Goal: Transaction & Acquisition: Purchase product/service

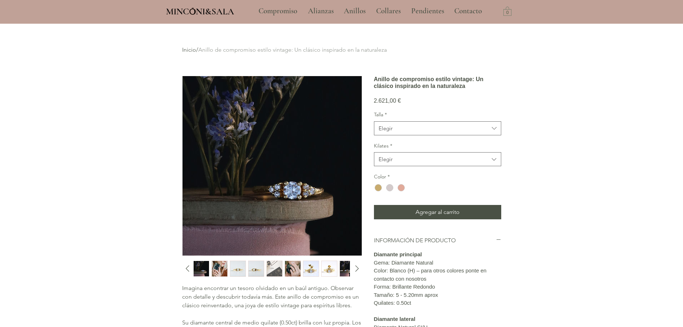
click at [286, 263] on img "6 / 10" at bounding box center [292, 268] width 15 height 15
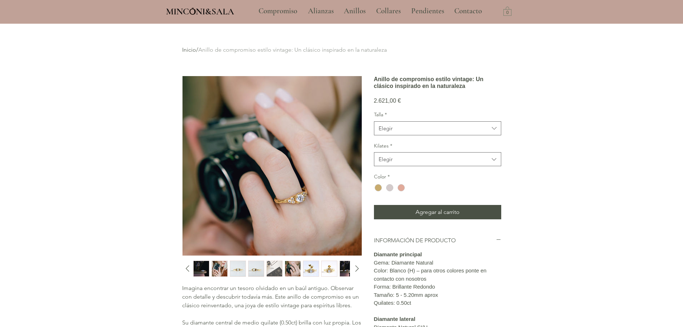
click at [221, 266] on img "2 / 10" at bounding box center [219, 268] width 15 height 15
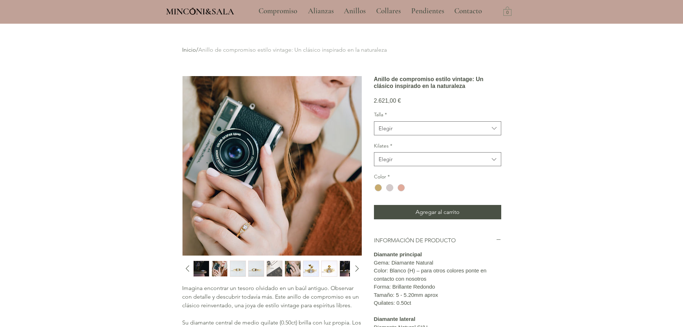
click at [236, 271] on img "3 / 10" at bounding box center [237, 268] width 15 height 15
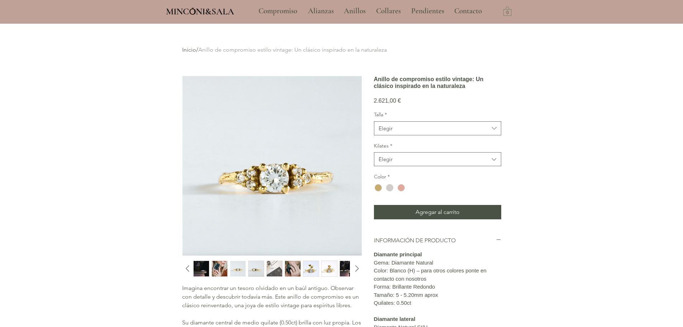
click at [250, 272] on img "4 / 10" at bounding box center [255, 268] width 15 height 15
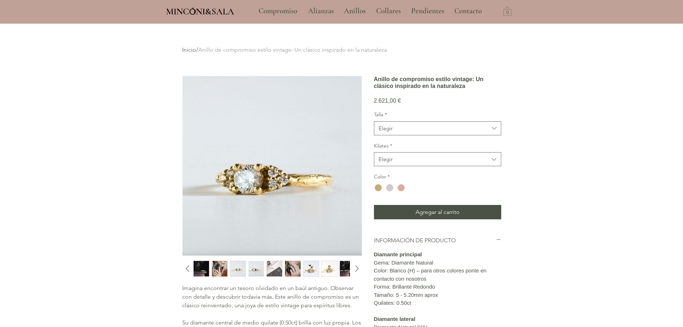
click at [285, 273] on img "6 / 10" at bounding box center [292, 268] width 15 height 15
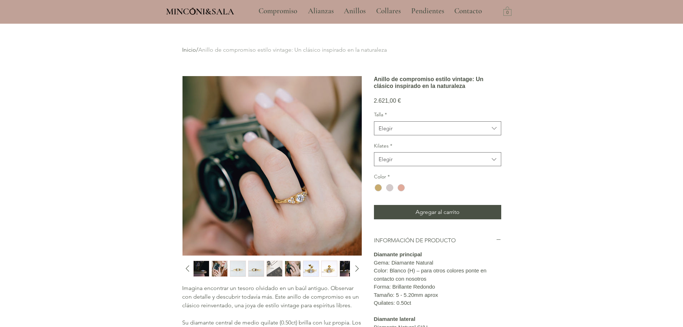
click at [319, 275] on div "main content" at bounding box center [271, 268] width 156 height 16
click at [342, 275] on img "9 / 10" at bounding box center [347, 268] width 15 height 15
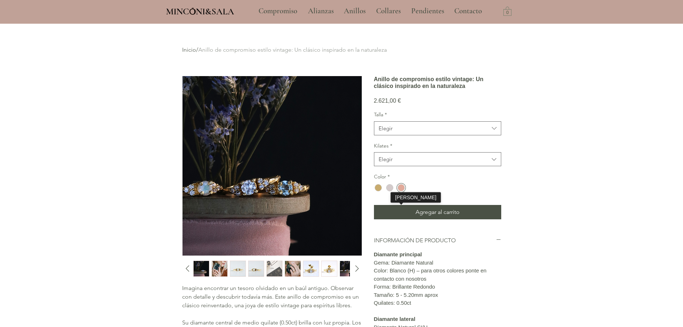
click at [399, 191] on div "main content" at bounding box center [400, 187] width 7 height 7
click at [355, 268] on icon "Diapositiva siguiente" at bounding box center [357, 268] width 11 height 11
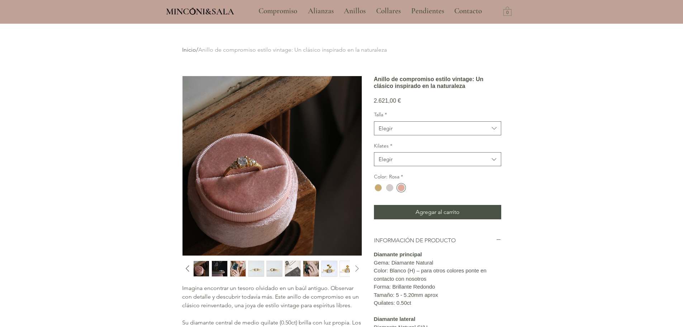
click at [355, 268] on icon "Diapositiva siguiente" at bounding box center [357, 268] width 11 height 11
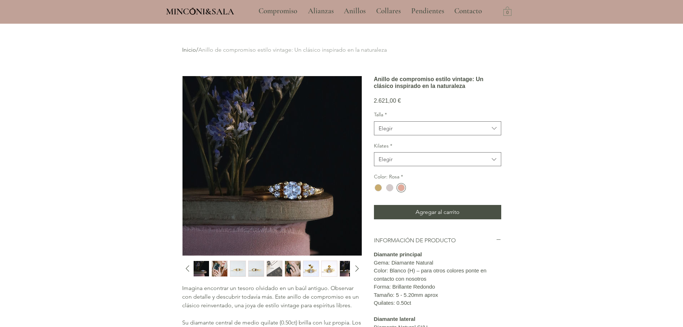
click at [290, 191] on img "main content" at bounding box center [271, 165] width 179 height 179
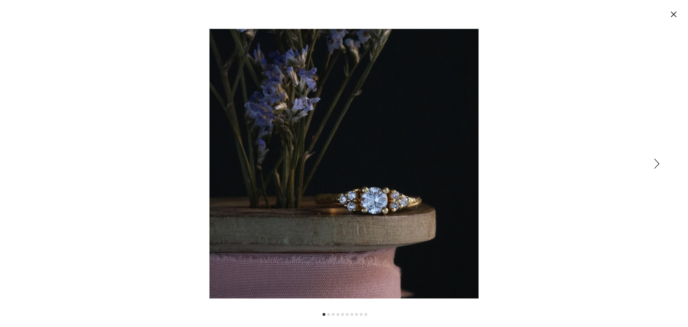
click at [669, 15] on circle "Cerrar" at bounding box center [673, 14] width 11 height 11
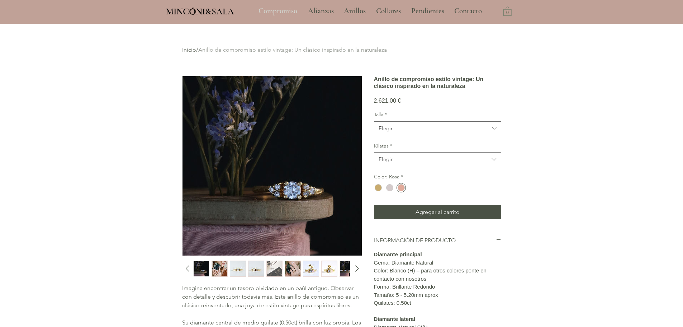
click at [275, 8] on p "Compromiso" at bounding box center [278, 11] width 46 height 18
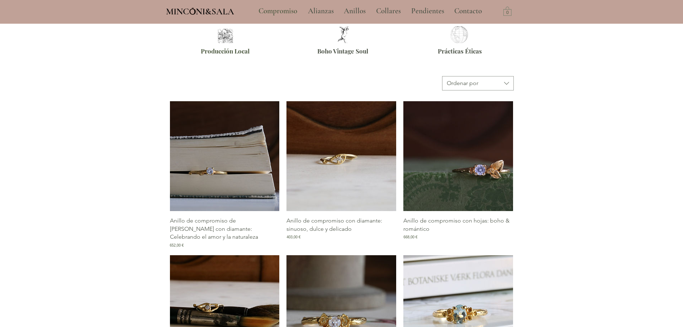
scroll to position [386, 0]
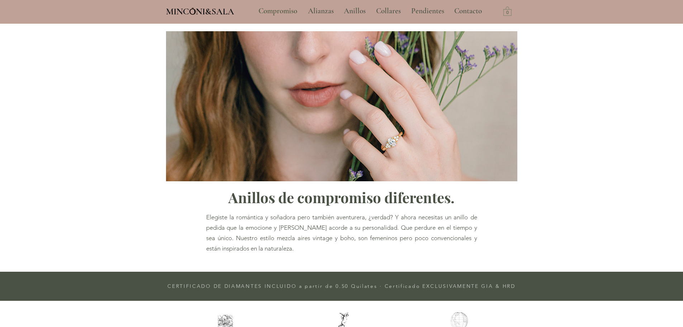
click at [396, 137] on img "main content" at bounding box center [341, 106] width 351 height 150
click at [325, 12] on p "Alianzas" at bounding box center [320, 11] width 33 height 18
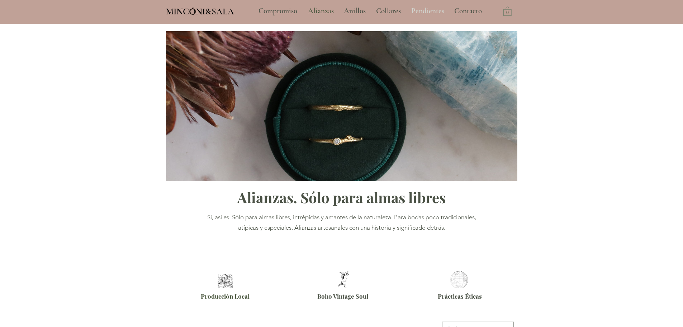
click at [428, 11] on p "Pendientes" at bounding box center [428, 11] width 40 height 18
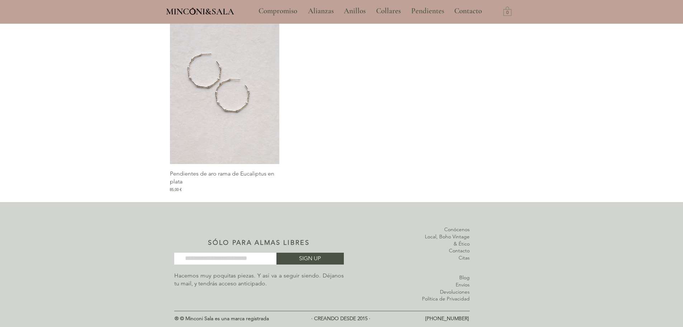
scroll to position [828, 0]
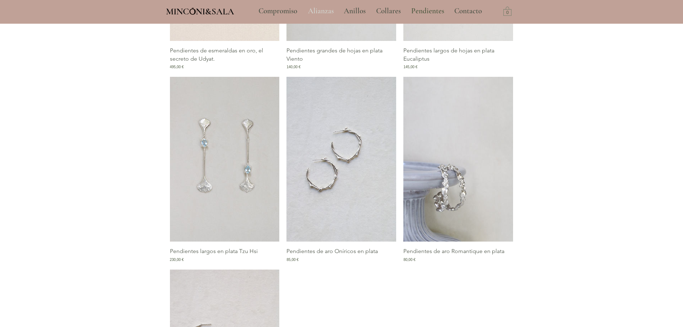
click at [323, 11] on p "Alianzas" at bounding box center [320, 11] width 33 height 18
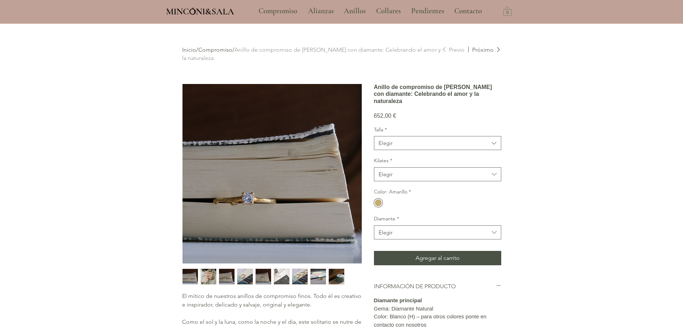
click at [253, 196] on img "main content" at bounding box center [271, 173] width 179 height 179
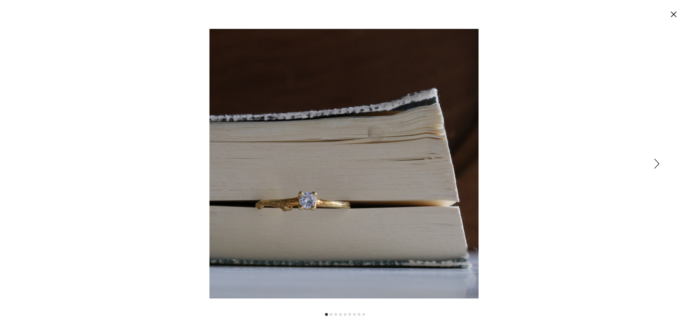
click at [657, 161] on icon "Siguiente" at bounding box center [656, 163] width 5 height 10
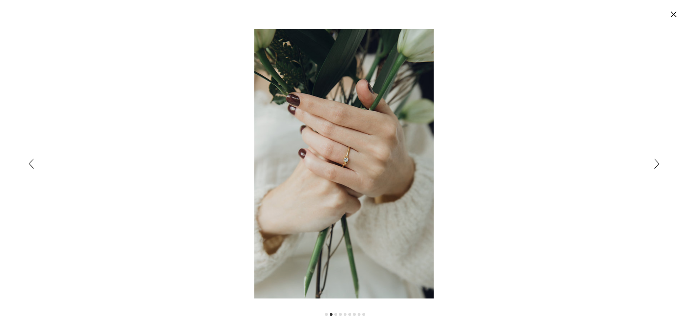
click at [657, 161] on icon "Siguiente" at bounding box center [656, 163] width 5 height 10
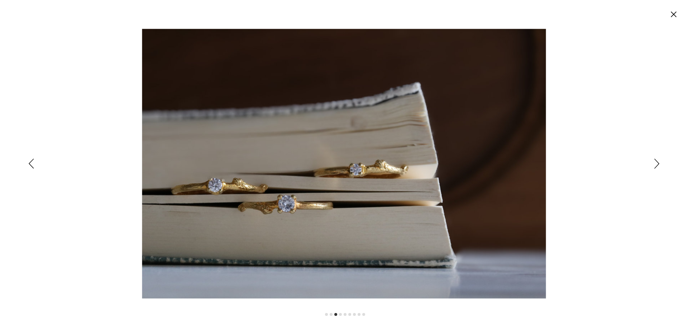
click at [657, 161] on icon "Siguiente" at bounding box center [656, 163] width 5 height 10
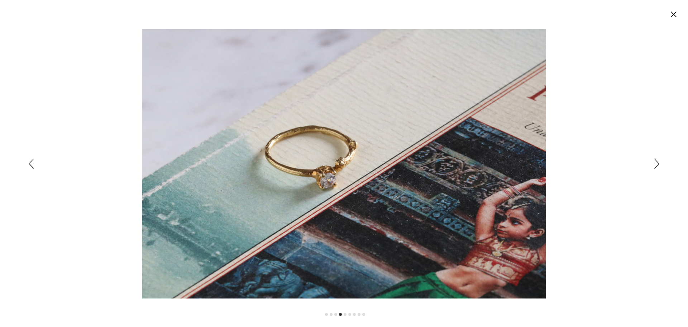
click at [675, 13] on icon "Cerrar" at bounding box center [674, 14] width 6 height 6
